Goal: Use online tool/utility: Utilize a website feature to perform a specific function

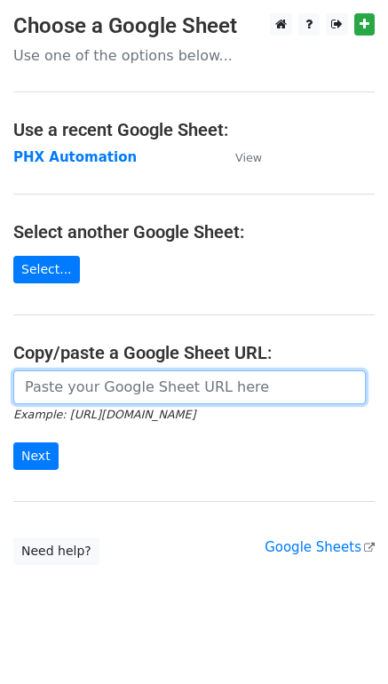
click at [146, 380] on input "url" at bounding box center [189, 388] width 353 height 34
paste input "https://docs.google.com/spreadsheets/d/1i4_XZcK9b-rtdYqenmdlJo-WHYYhotDoBleDvdL…"
type input "https://docs.google.com/spreadsheets/d/1i4_XZcK9b-rtdYqenmdlJo-WHYYhotDoBleDvdL…"
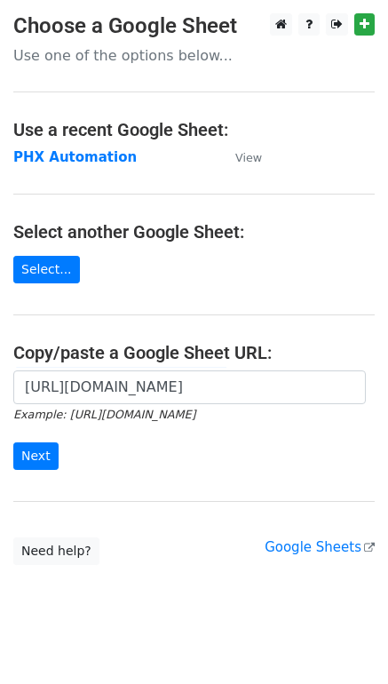
scroll to position [0, 0]
click at [46, 453] on input "Next" at bounding box center [35, 457] width 45 height 28
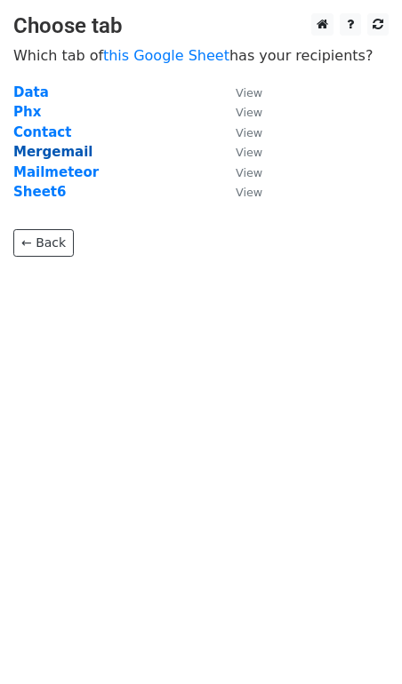
click at [59, 154] on strong "Mergemail" at bounding box center [52, 152] width 79 height 16
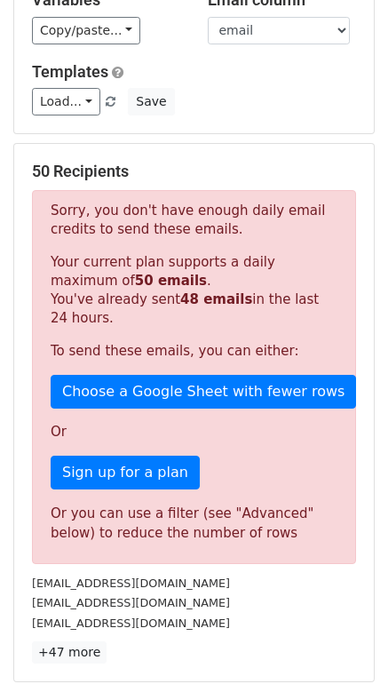
scroll to position [207, 0]
